Goal: Find specific page/section

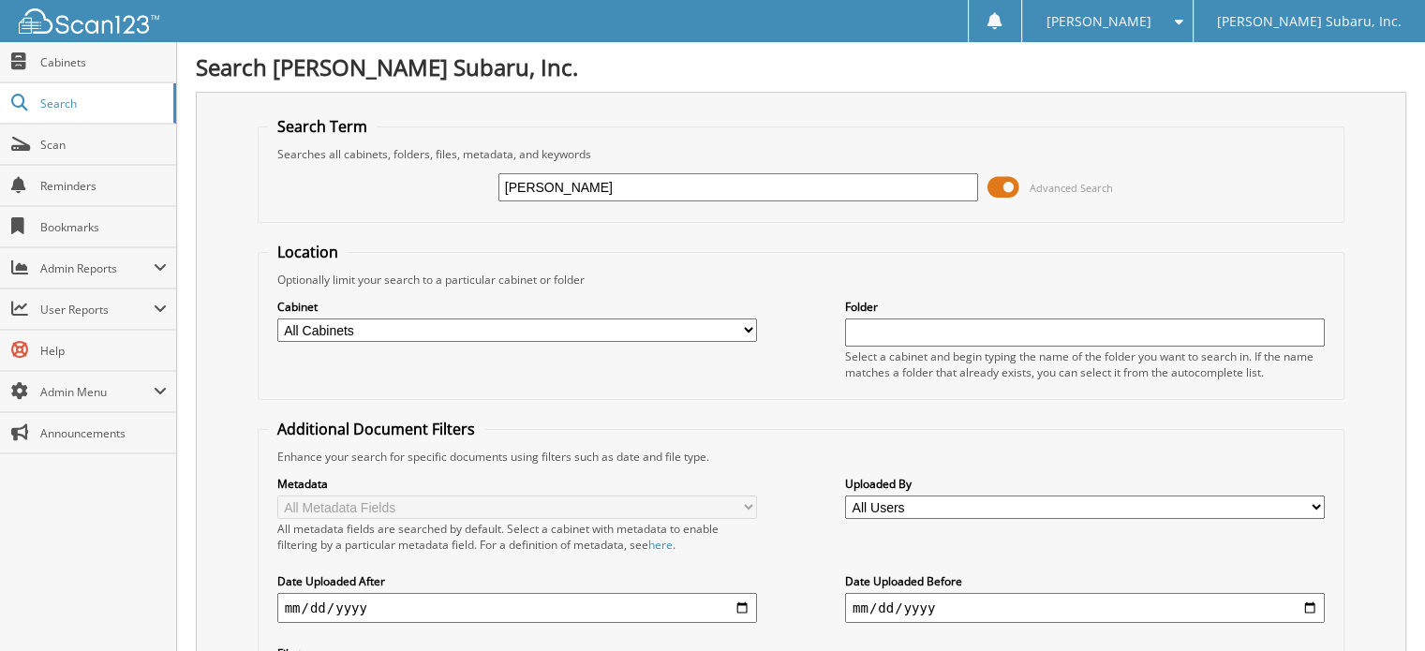
type input "[PERSON_NAME]"
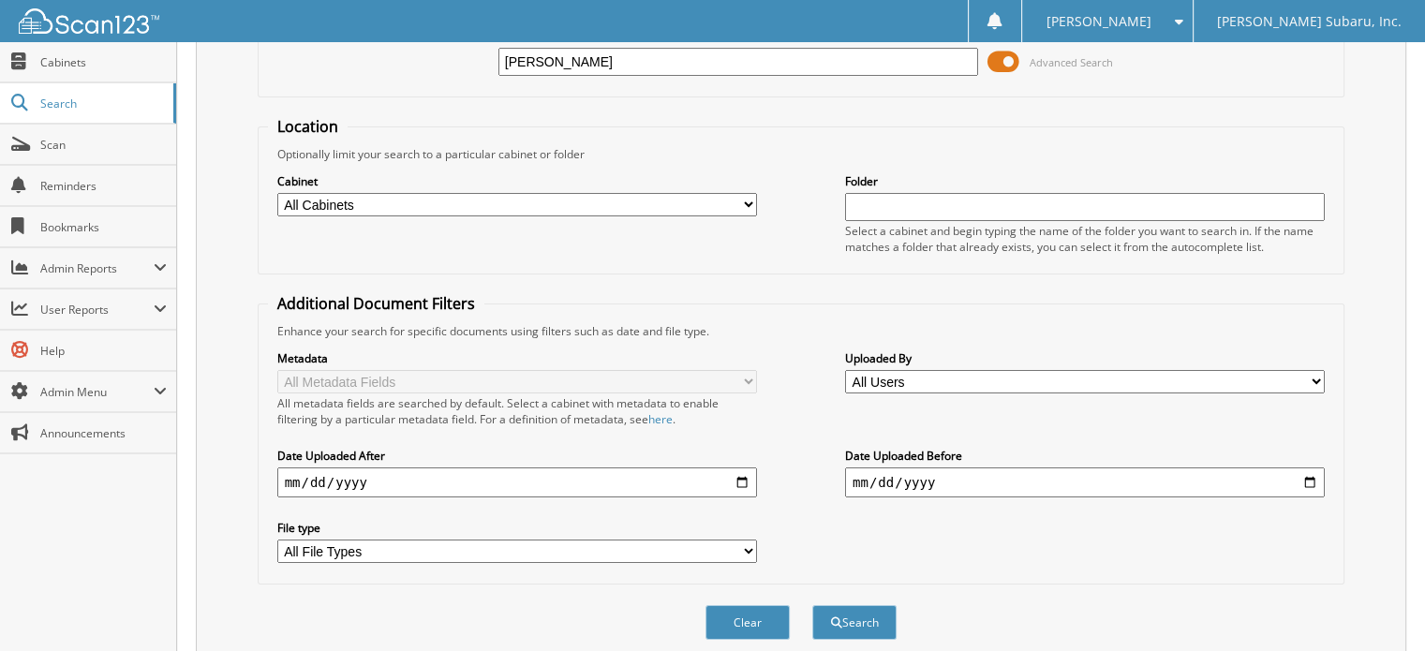
scroll to position [94, 0]
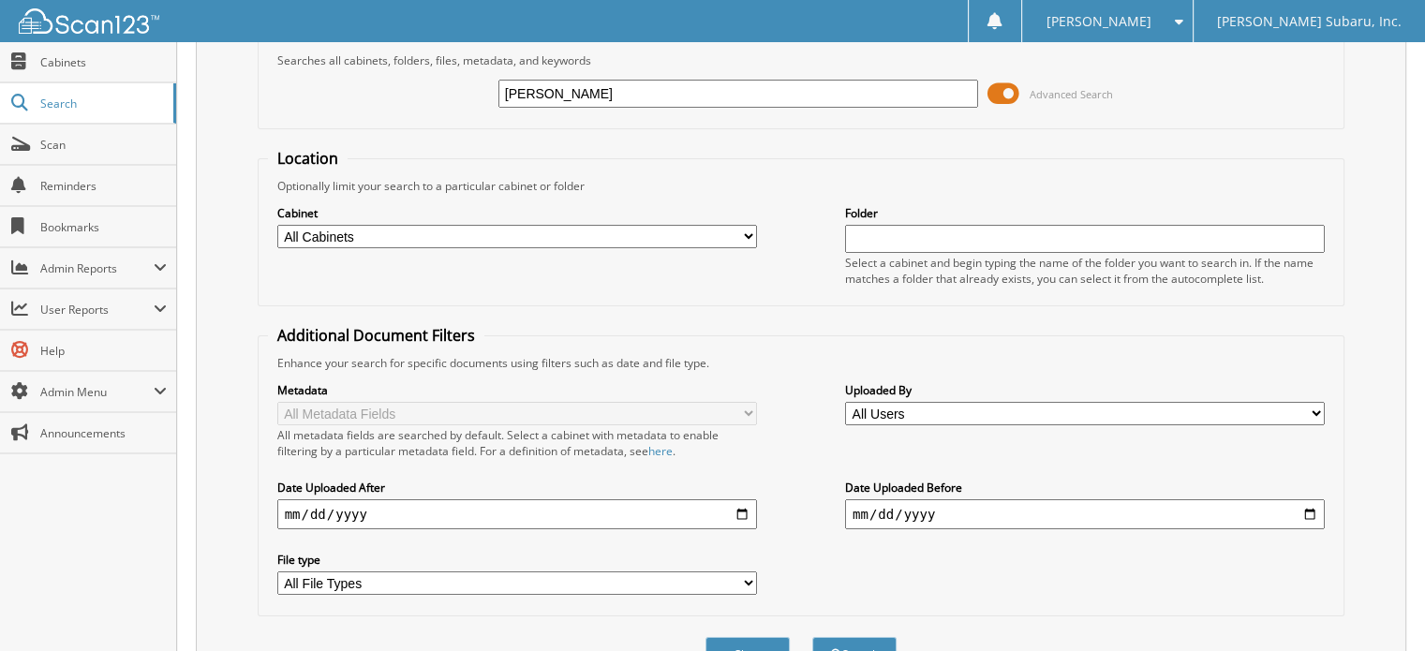
click at [1002, 96] on span at bounding box center [1003, 94] width 32 height 28
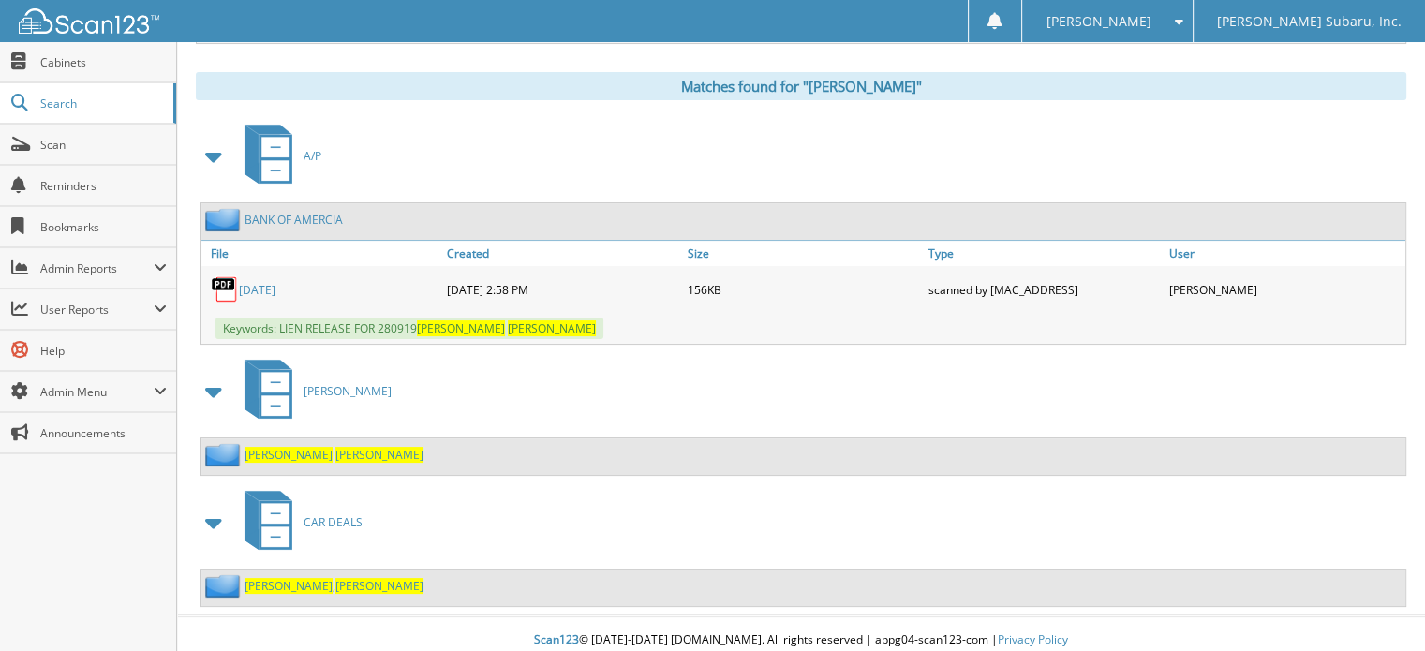
scroll to position [262, 0]
click at [335, 447] on span "[PERSON_NAME]" at bounding box center [379, 455] width 88 height 16
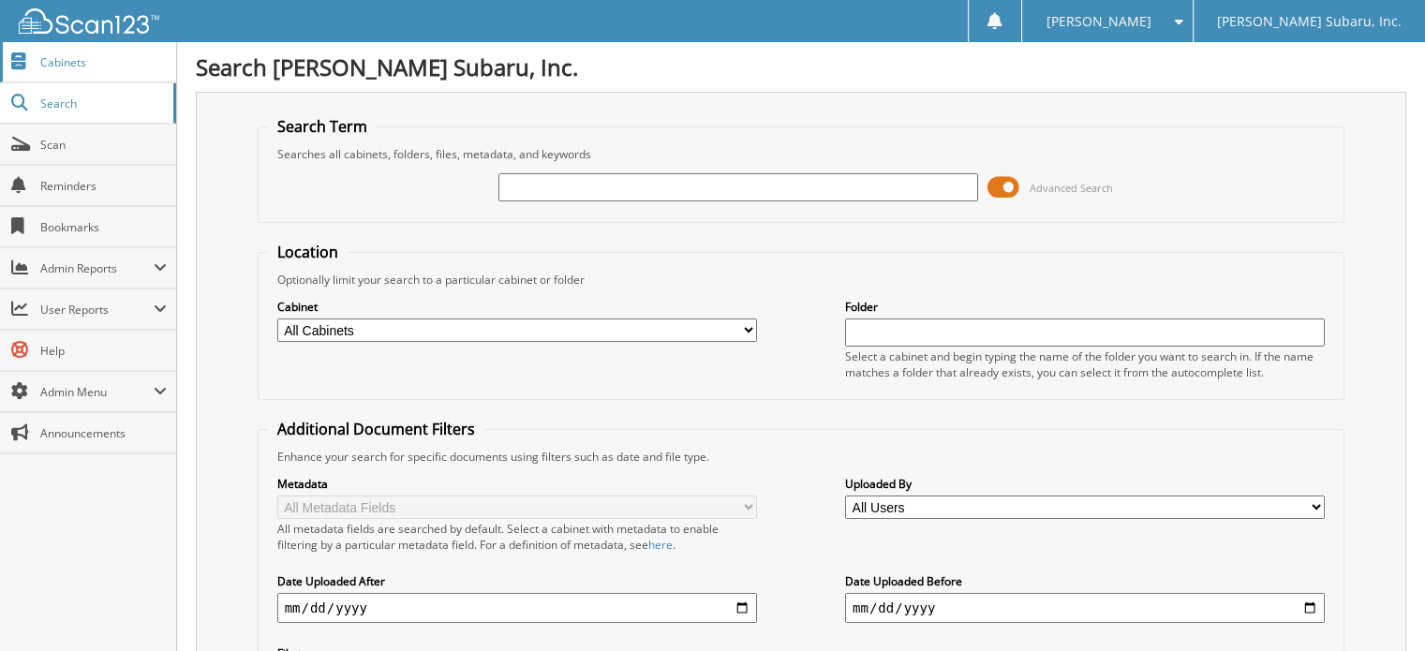
click at [90, 65] on span "Cabinets" at bounding box center [103, 62] width 126 height 16
